Goal: Task Accomplishment & Management: Manage account settings

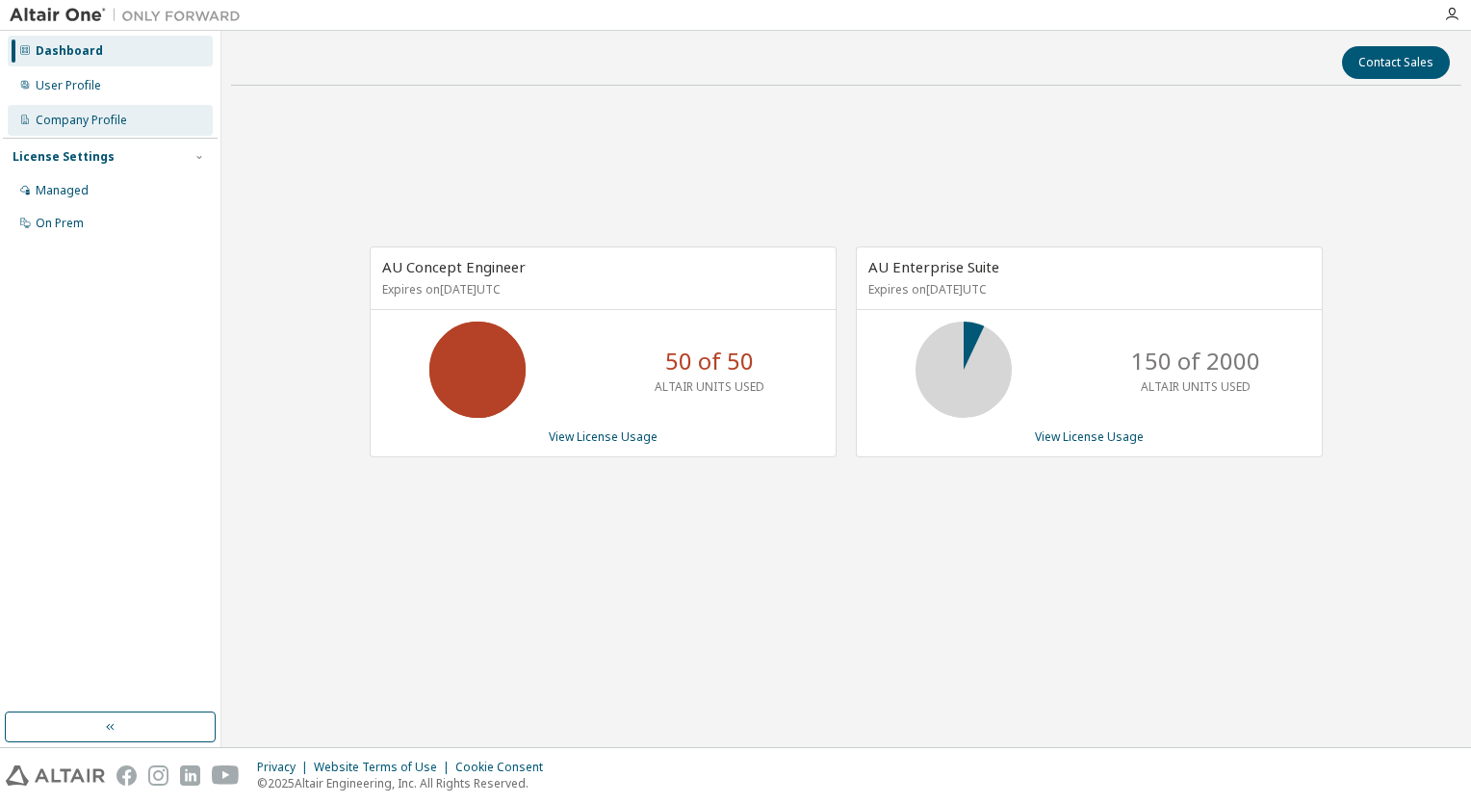
click at [103, 105] on div "Company Profile" at bounding box center [110, 120] width 205 height 31
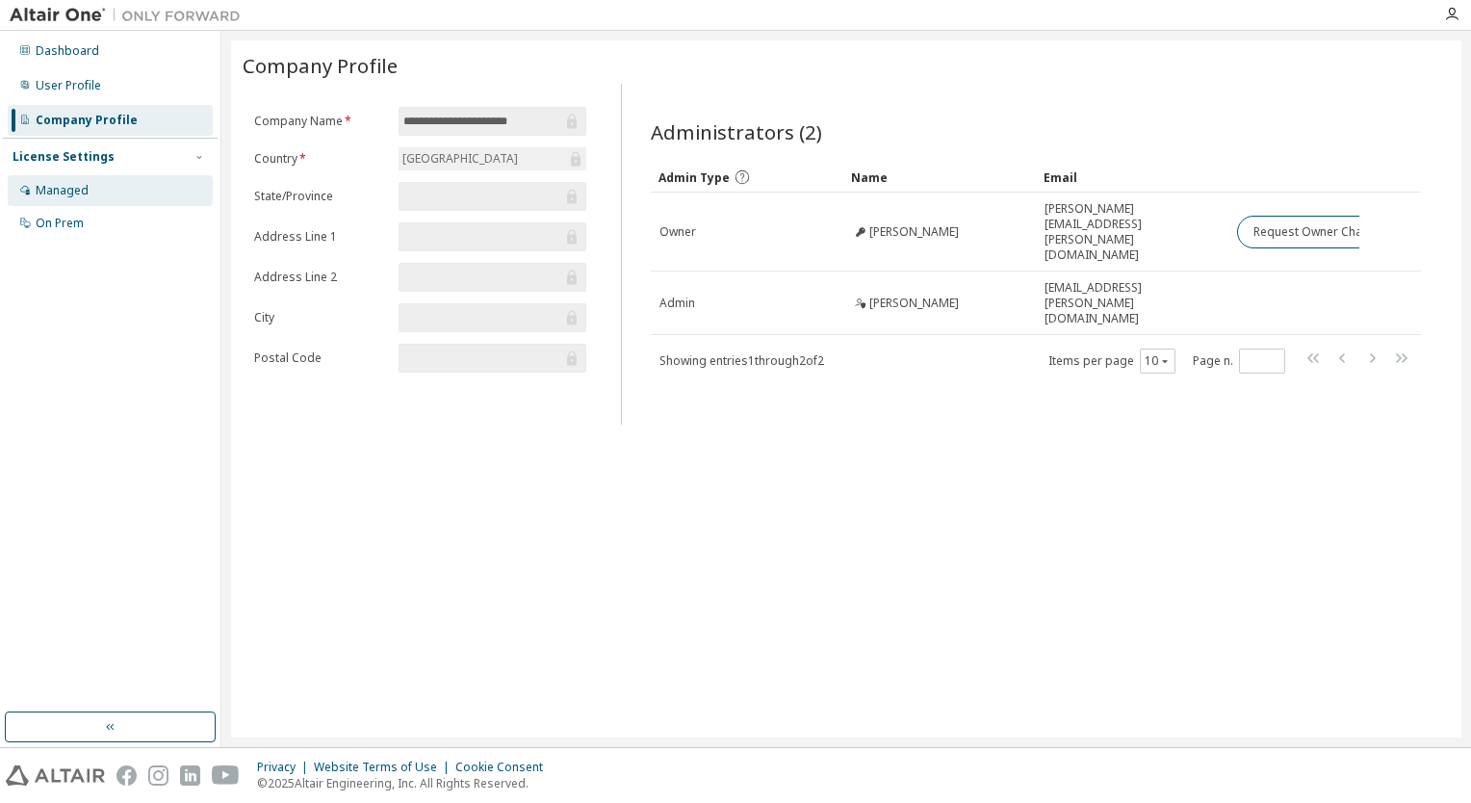
click at [73, 192] on div "Managed" at bounding box center [62, 190] width 53 height 15
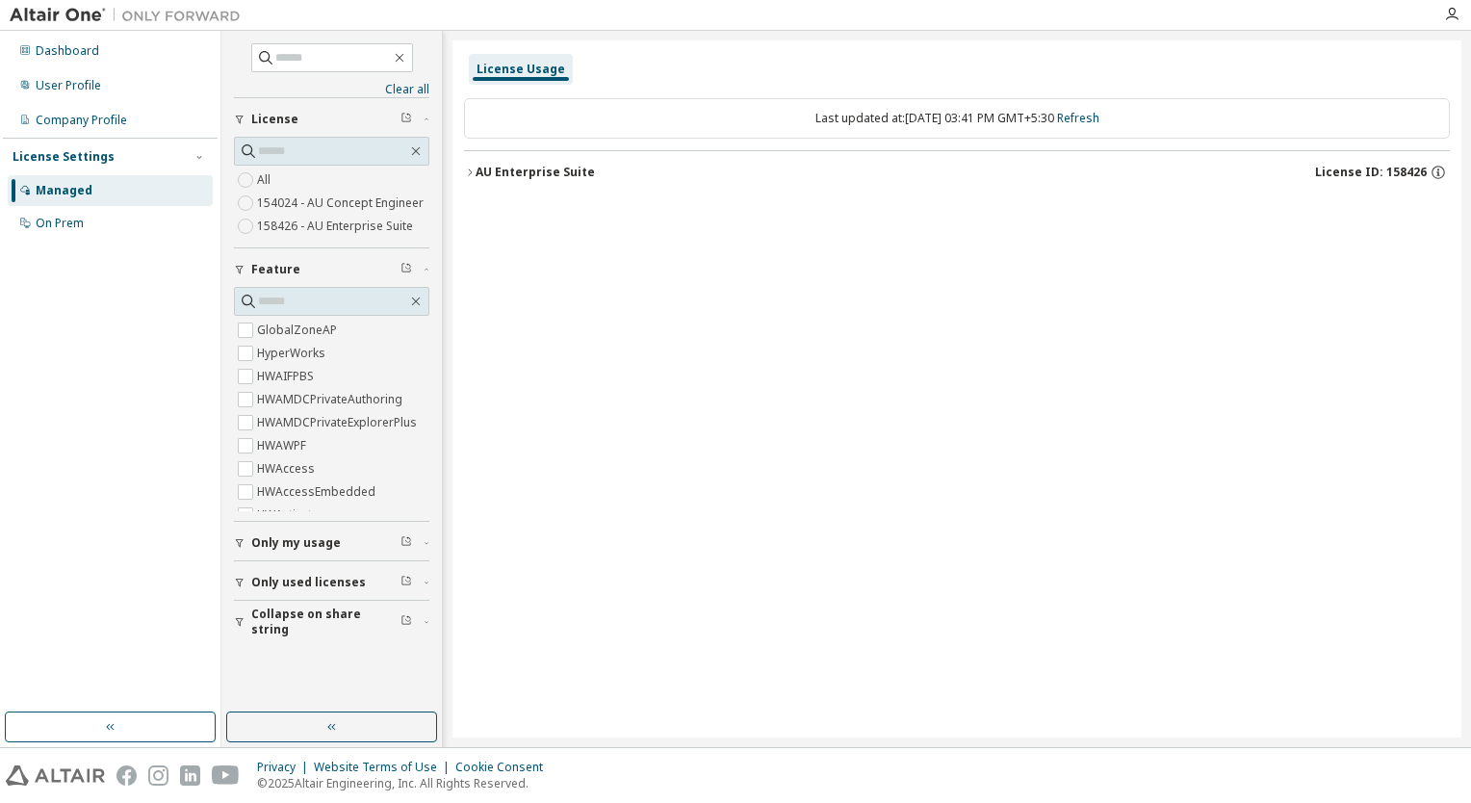
click at [471, 177] on button "AU Enterprise Suite License ID: 158426" at bounding box center [957, 172] width 986 height 42
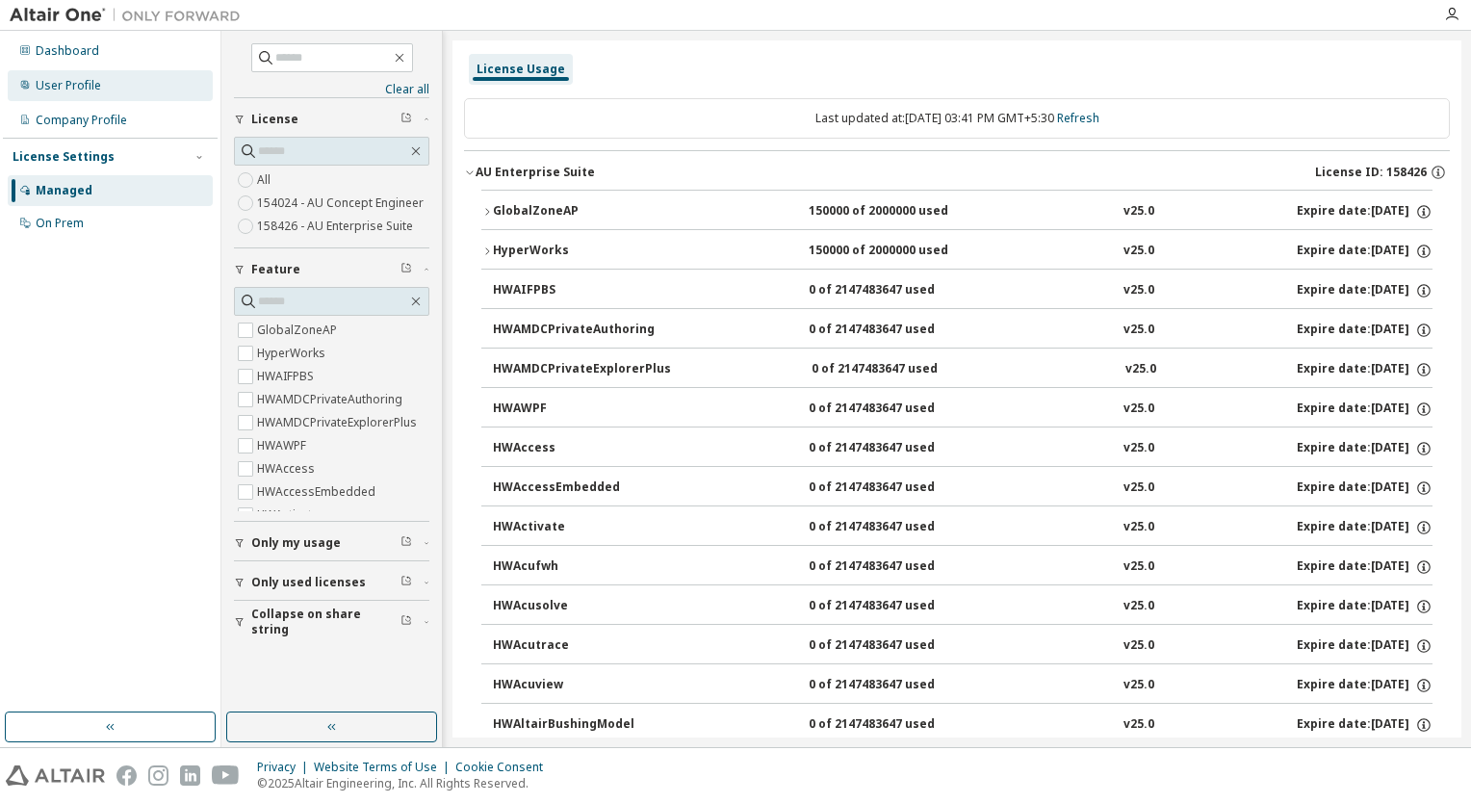
click at [89, 81] on div "User Profile" at bounding box center [68, 85] width 65 height 15
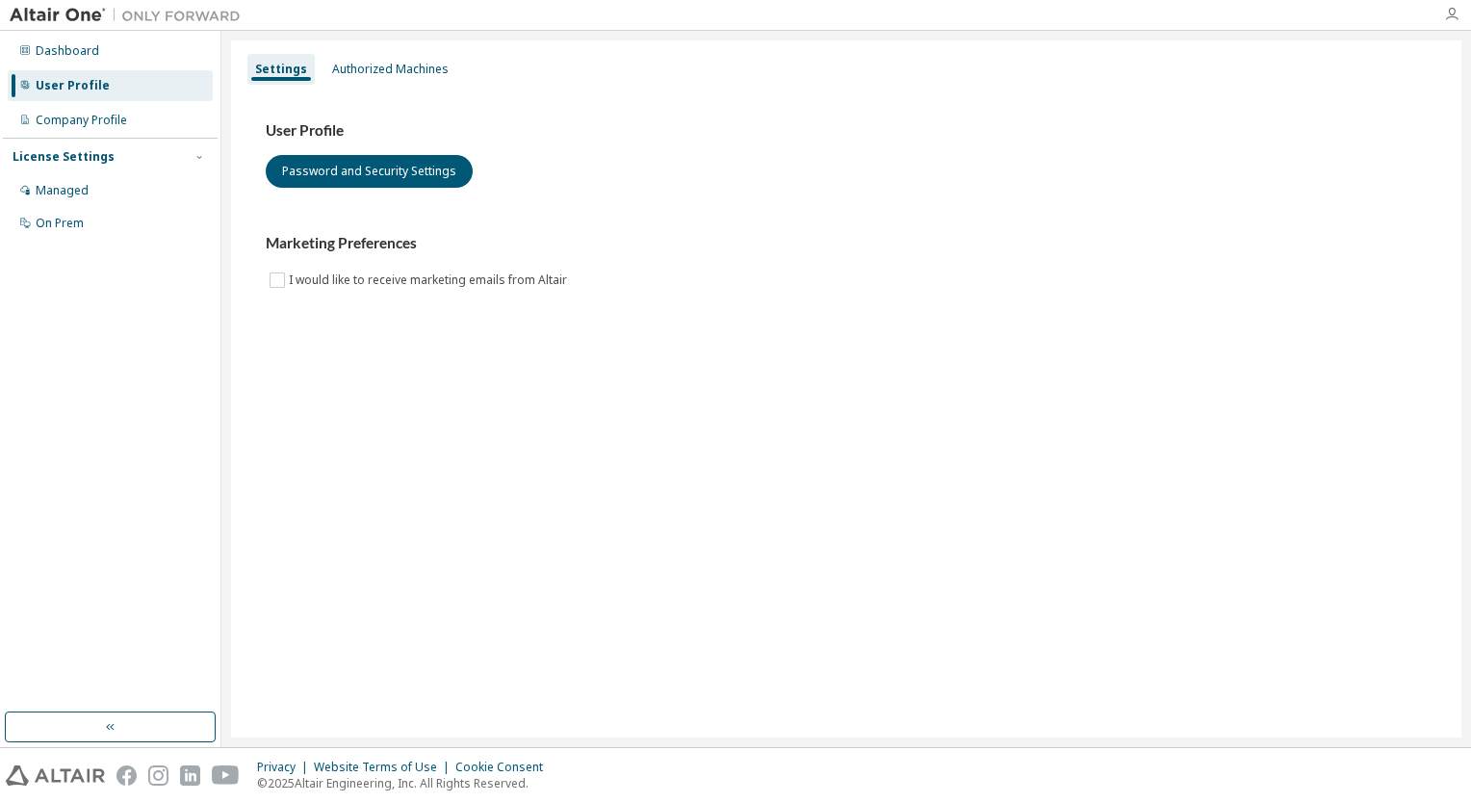
click at [1452, 19] on icon "button" at bounding box center [1451, 14] width 15 height 15
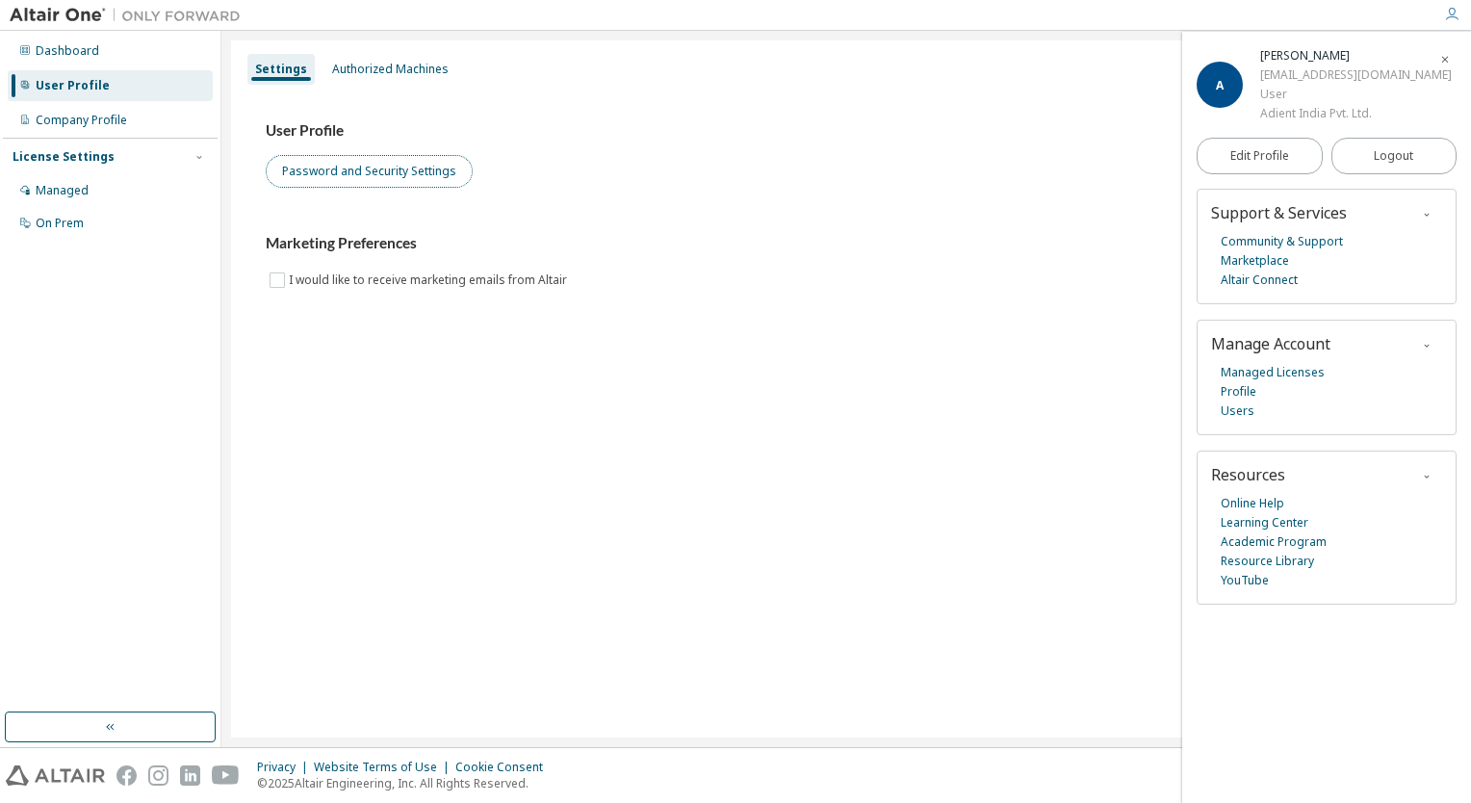
click at [378, 176] on button "Password and Security Settings" at bounding box center [369, 171] width 207 height 33
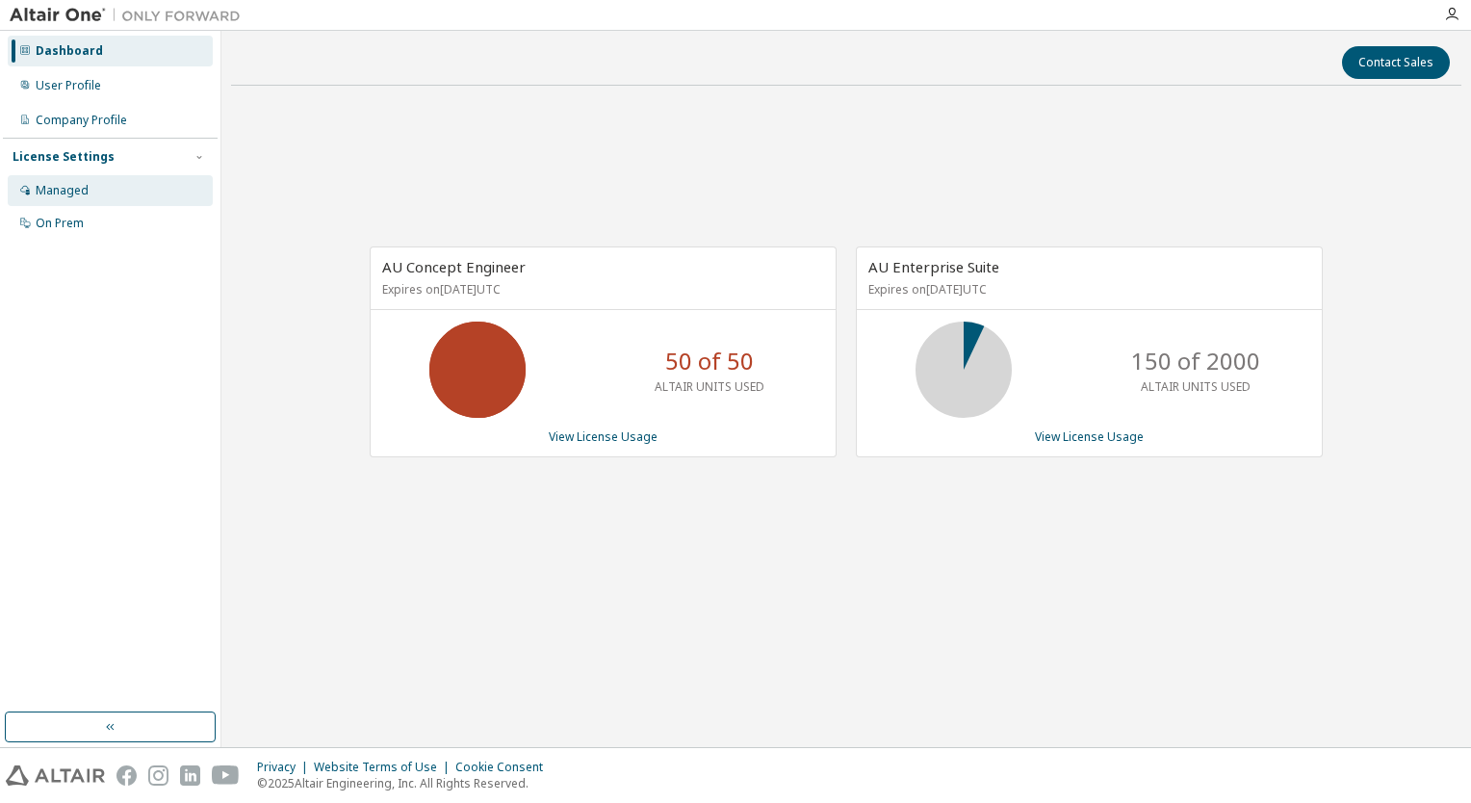
click at [66, 192] on div "Managed" at bounding box center [62, 190] width 53 height 15
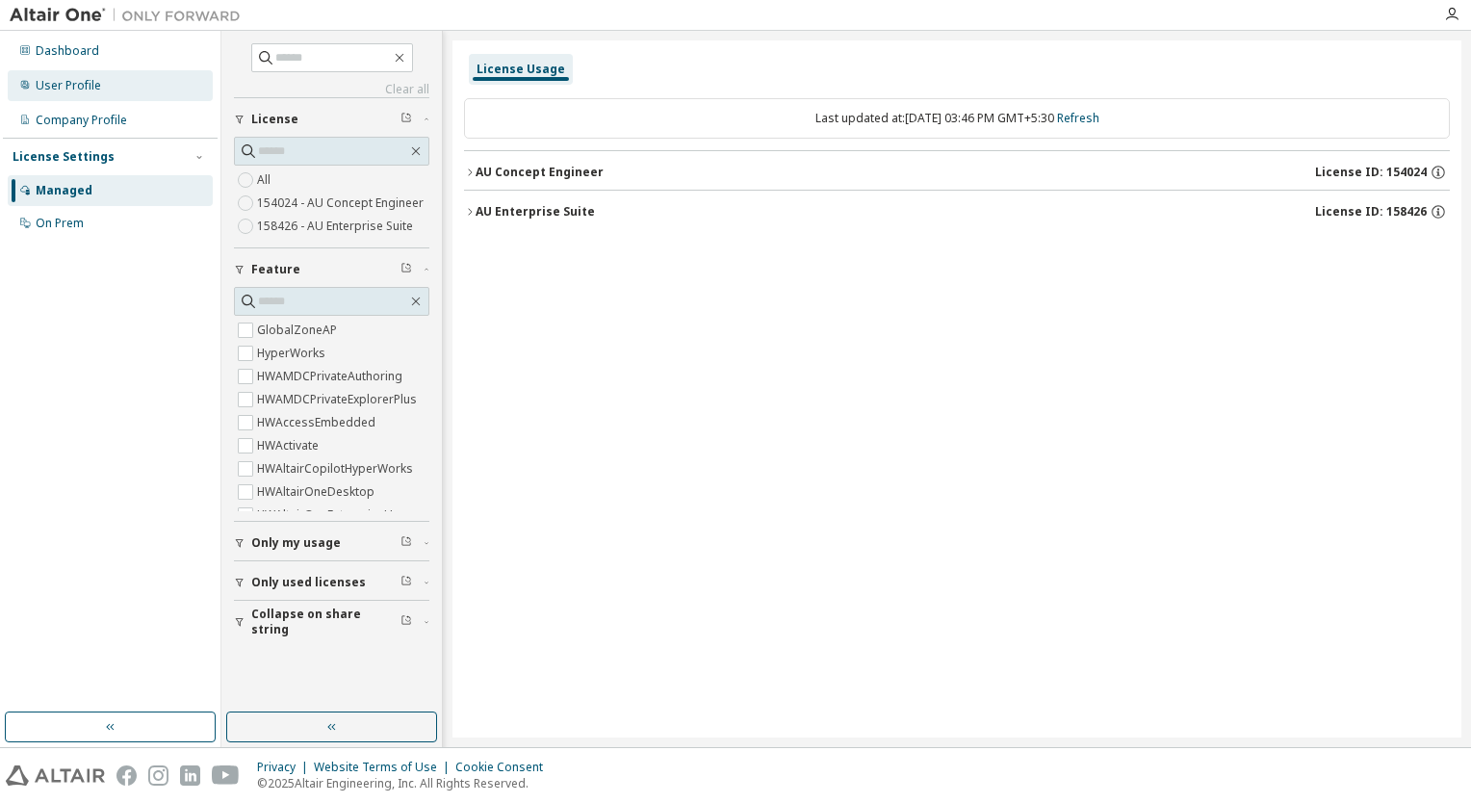
click at [79, 90] on div "User Profile" at bounding box center [68, 85] width 65 height 15
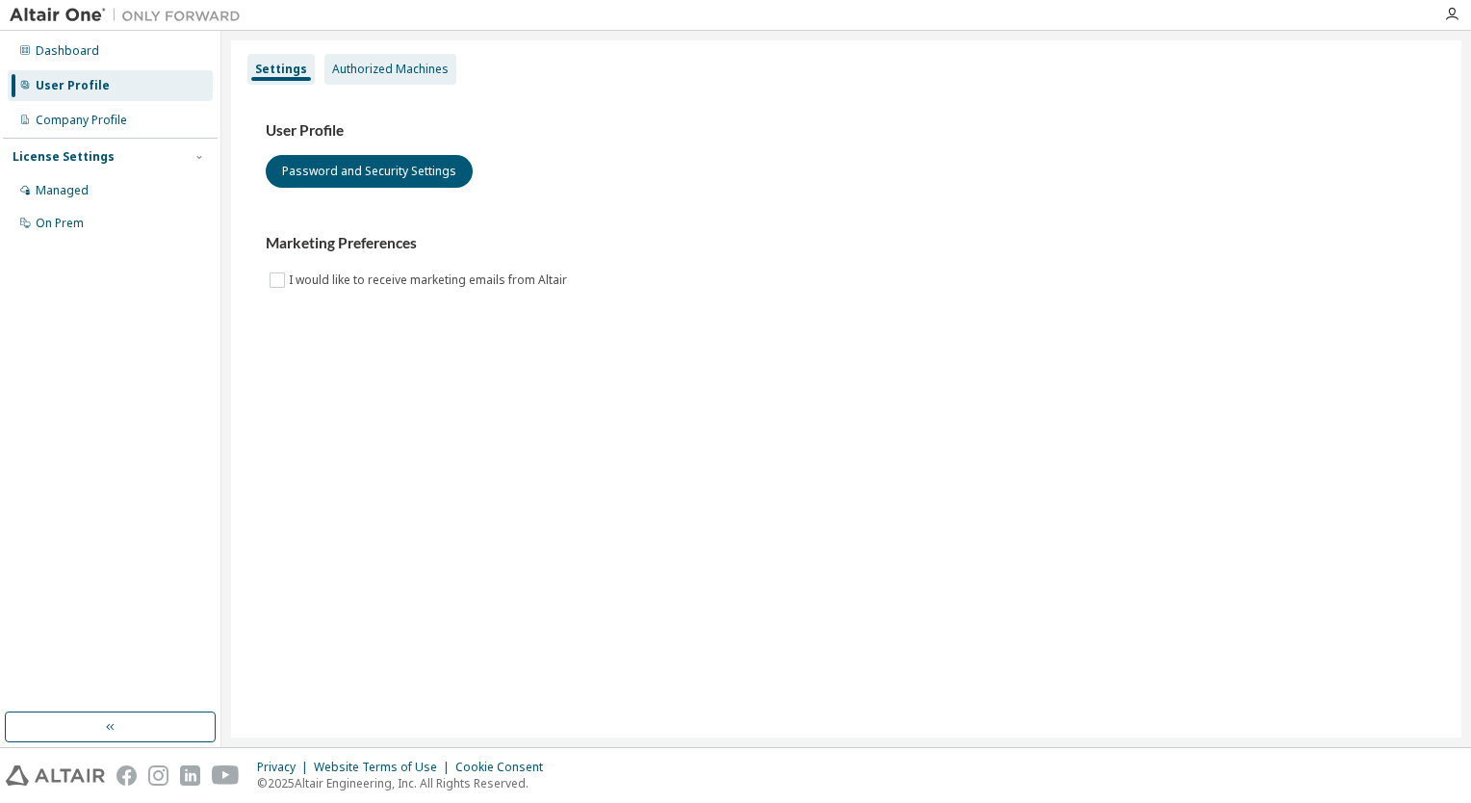
click at [396, 58] on div "Authorized Machines" at bounding box center [390, 69] width 132 height 31
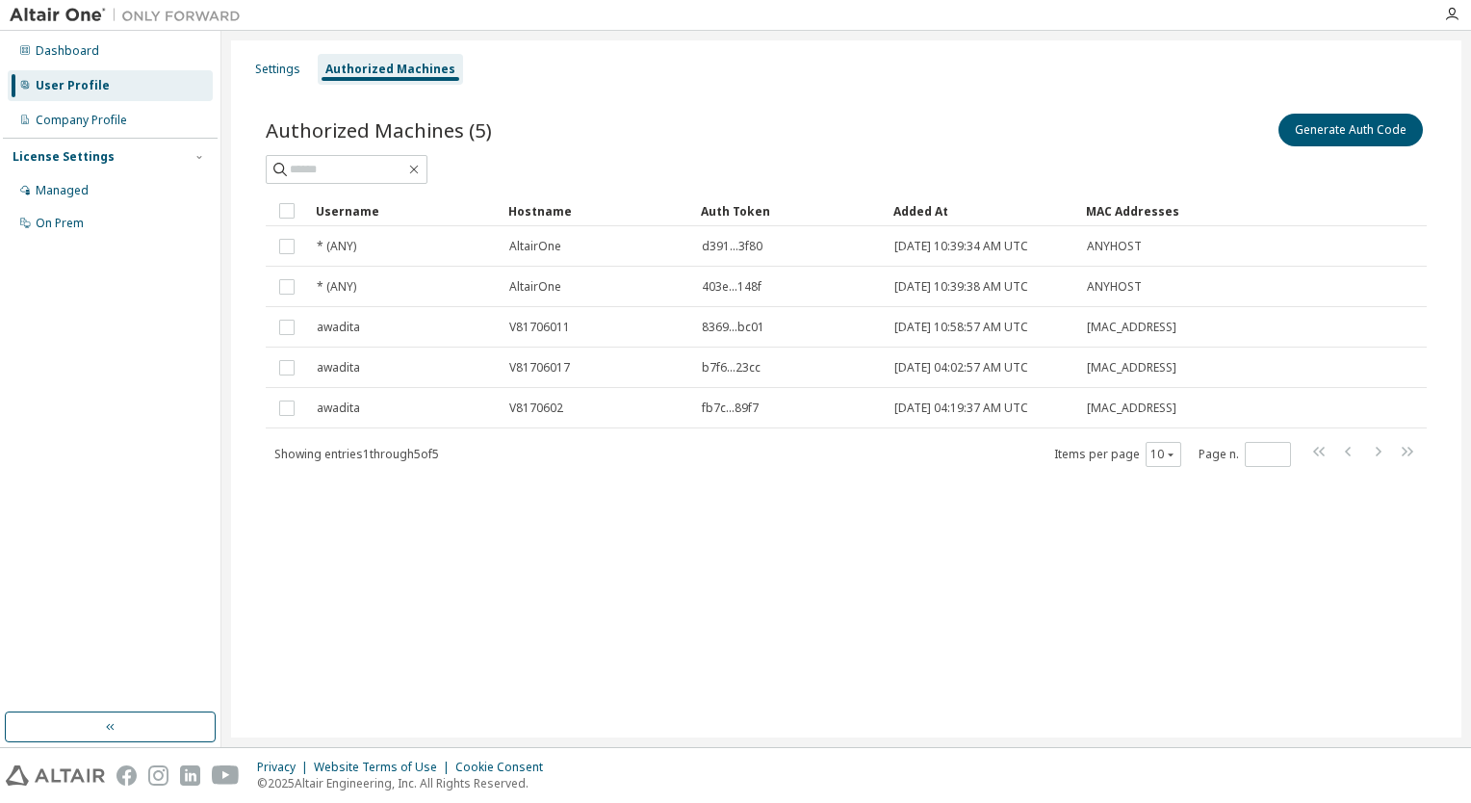
click at [1220, 595] on div "Settings Authorized Machines Authorized Machines (5) Generate Auth Code Clear L…" at bounding box center [846, 388] width 1230 height 697
